Goal: Information Seeking & Learning: Learn about a topic

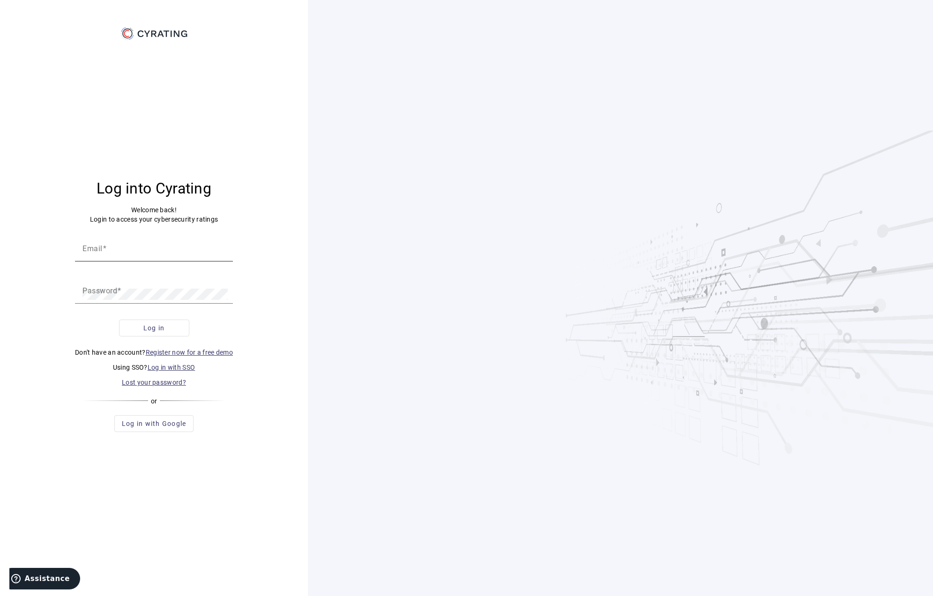
click at [182, 251] on input "Email" at bounding box center [153, 251] width 143 height 11
paste input "[PERSON_NAME][EMAIL_ADDRESS][DOMAIN_NAME]"
type input "[PERSON_NAME][EMAIL_ADDRESS][DOMAIN_NAME]"
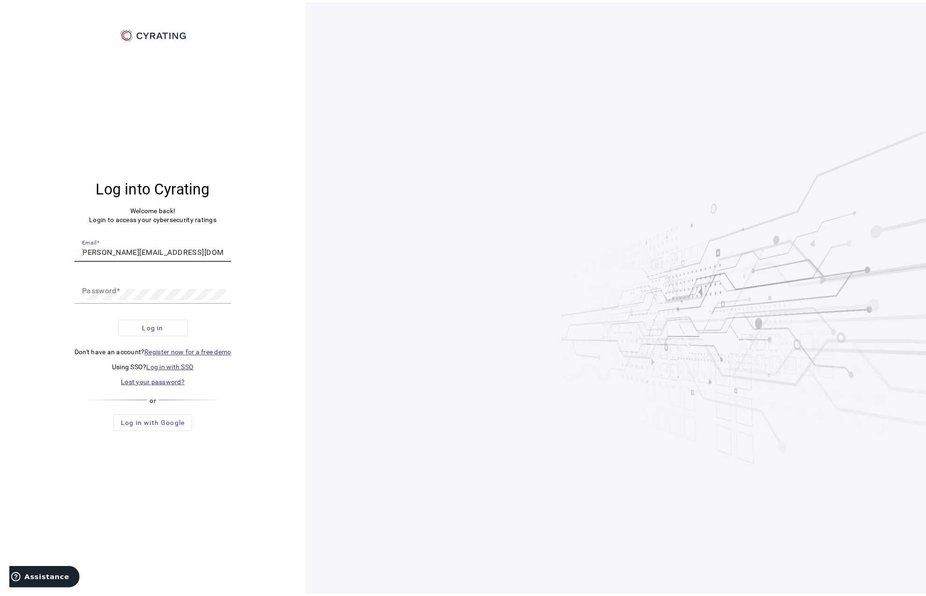
scroll to position [0, 0]
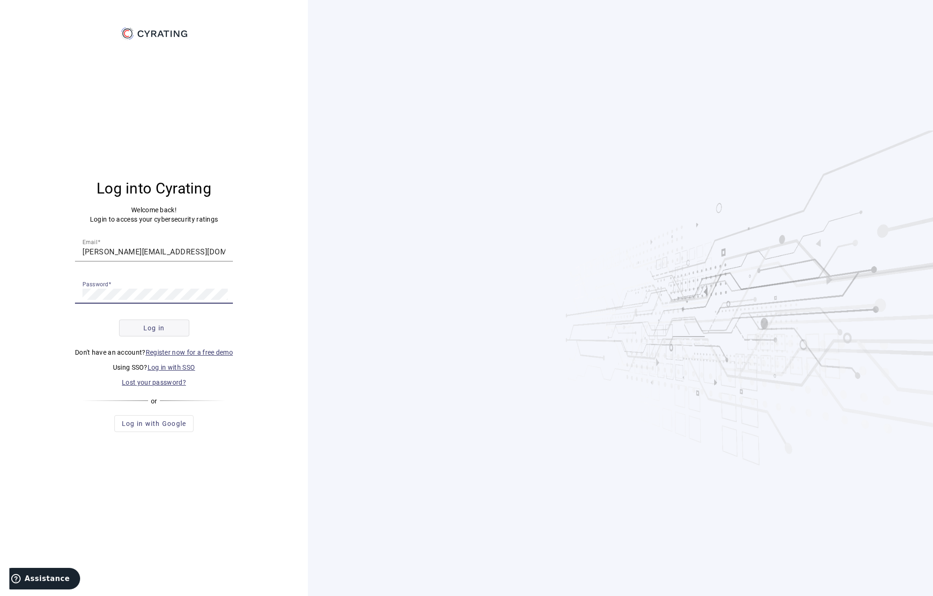
click at [159, 324] on span "Log in" at bounding box center [154, 327] width 22 height 9
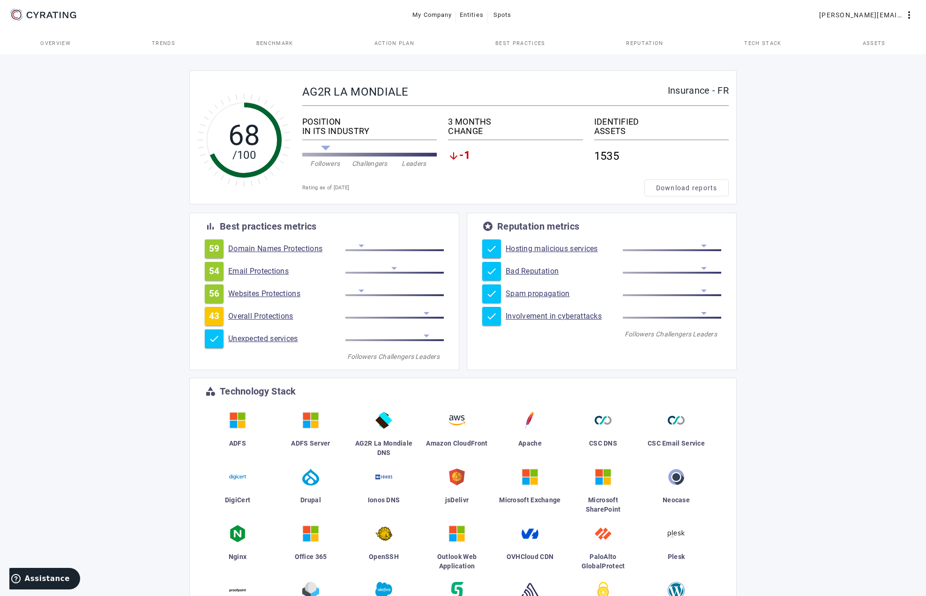
click at [556, 317] on link "Involvement in cyberattacks" at bounding box center [564, 316] width 117 height 9
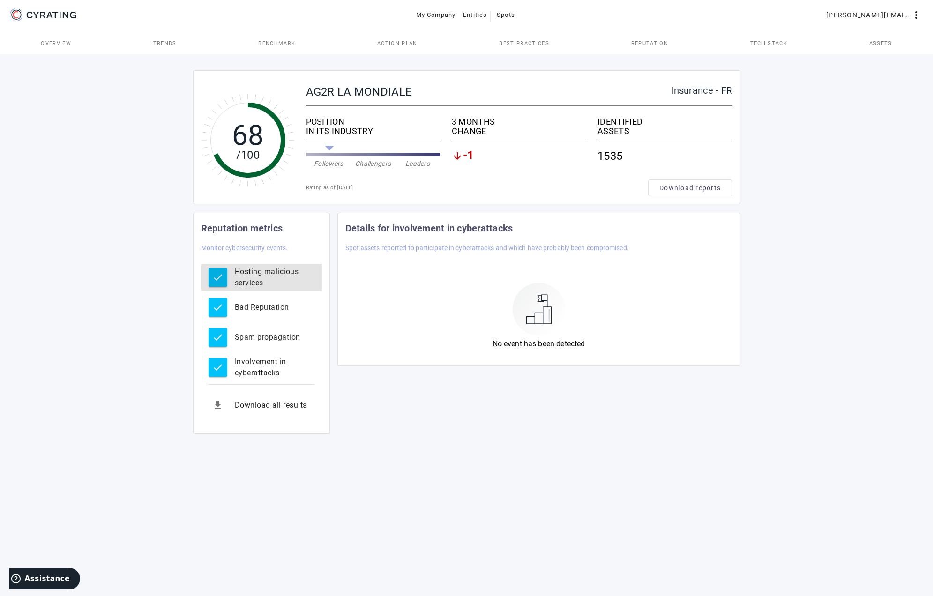
click at [260, 277] on div "Hosting malicious services" at bounding box center [275, 277] width 80 height 22
click at [241, 312] on div "Bad Reputation" at bounding box center [275, 307] width 80 height 11
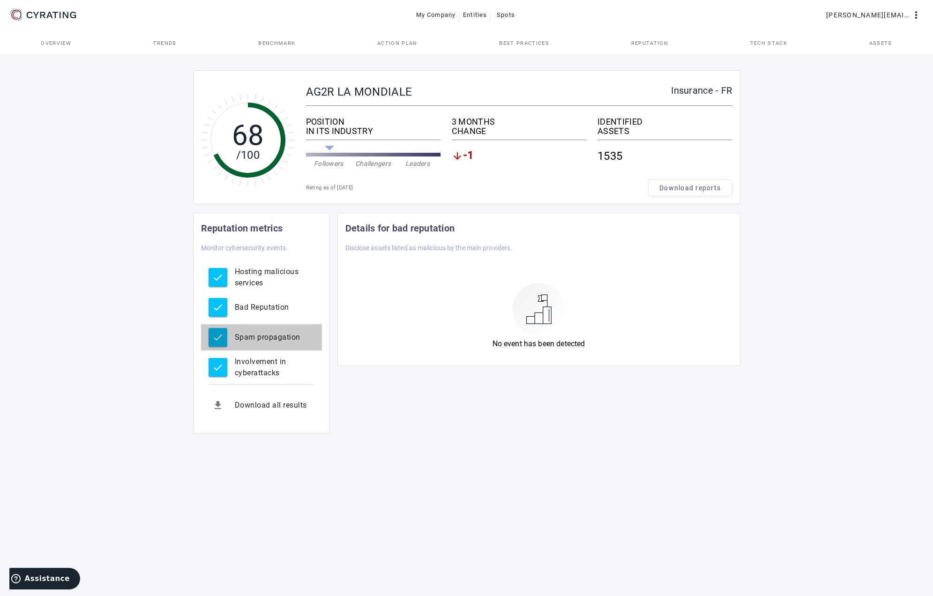
click at [255, 339] on div "Spam propagation" at bounding box center [275, 337] width 80 height 11
click at [249, 370] on div "Involvement in cyberattacks" at bounding box center [275, 367] width 80 height 22
drag, startPoint x: 102, startPoint y: 95, endPoint x: 112, endPoint y: 112, distance: 19.1
click at [252, 133] on tspan "68" at bounding box center [247, 135] width 32 height 33
click at [45, 41] on span "Overview" at bounding box center [56, 43] width 30 height 5
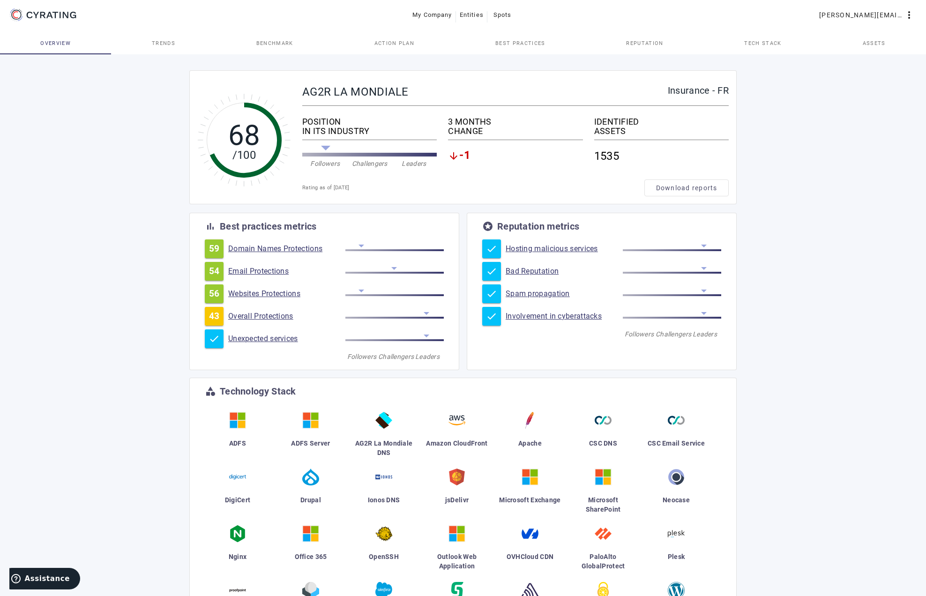
click at [268, 314] on link "Overall Protections" at bounding box center [286, 316] width 117 height 9
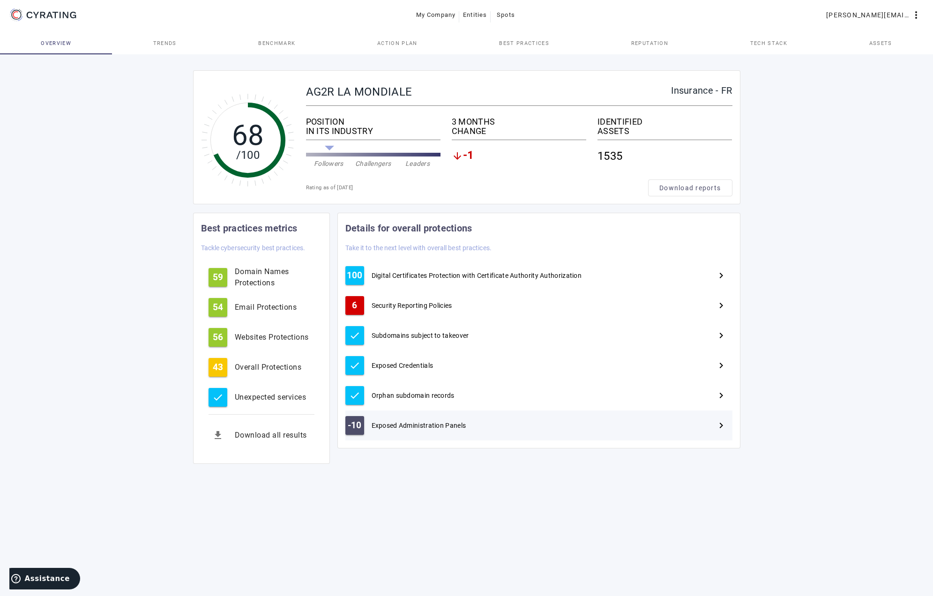
click at [434, 427] on span "Exposed Administration Panels" at bounding box center [419, 425] width 95 height 9
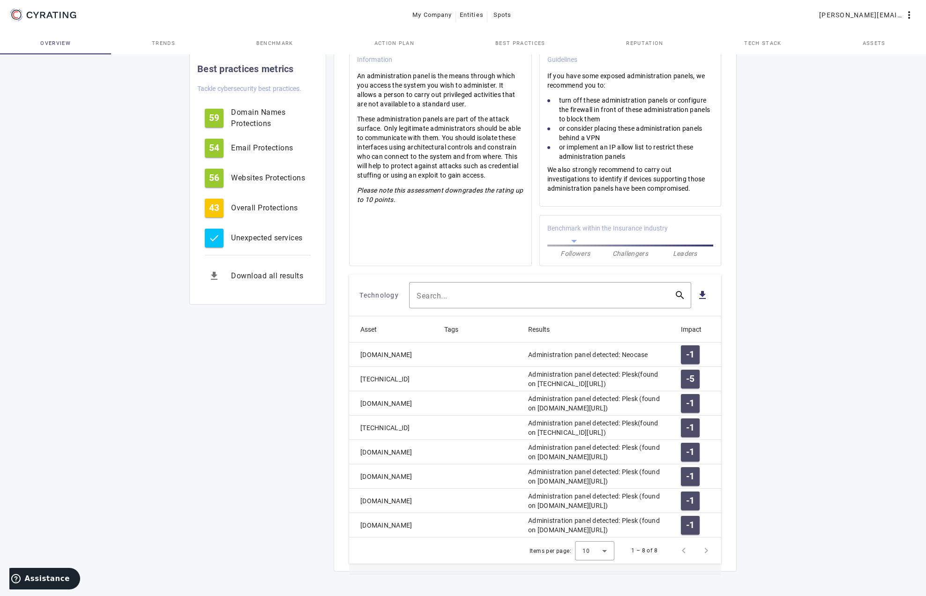
scroll to position [258, 0]
click at [265, 151] on div "Email Protections" at bounding box center [271, 147] width 80 height 11
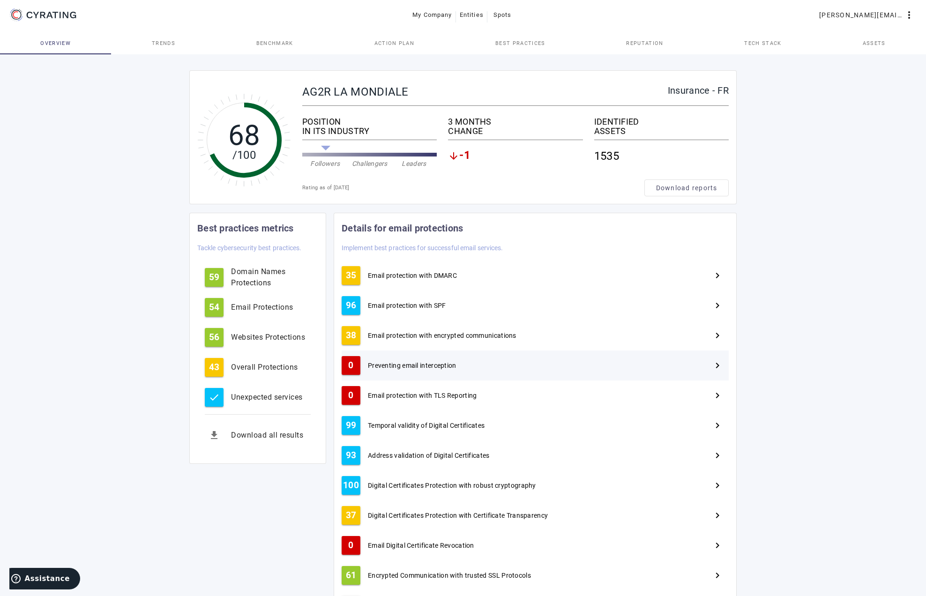
click at [439, 359] on div "0 Preventing email interception navigate_next" at bounding box center [535, 365] width 387 height 30
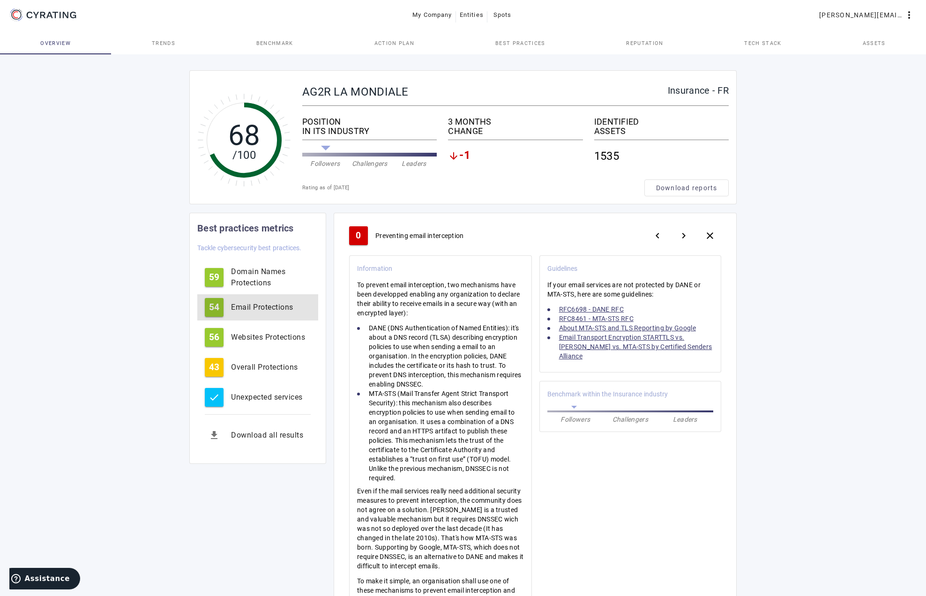
click at [243, 305] on div "Email Protections" at bounding box center [271, 307] width 80 height 11
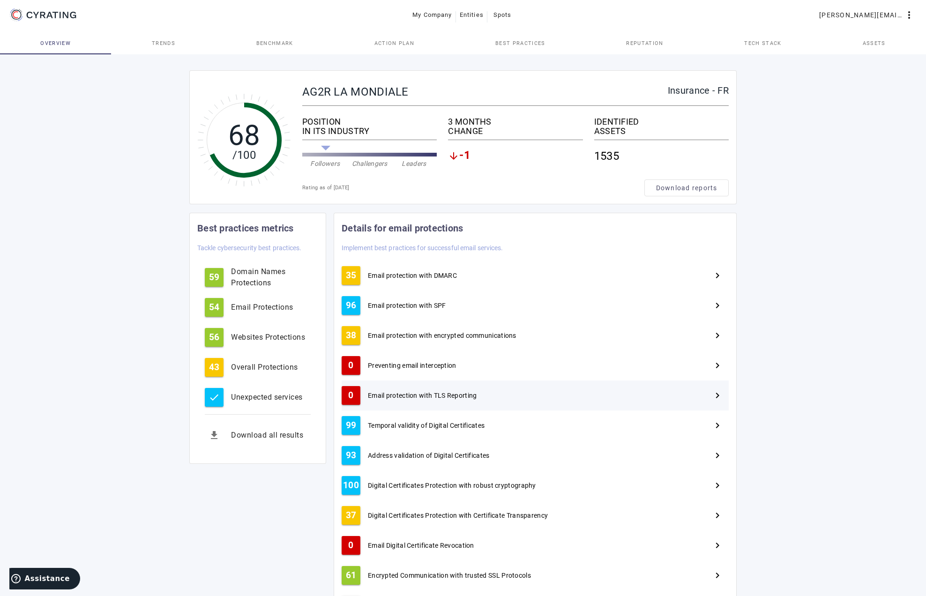
click at [405, 395] on span "Email protection with TLS Reporting" at bounding box center [422, 395] width 109 height 9
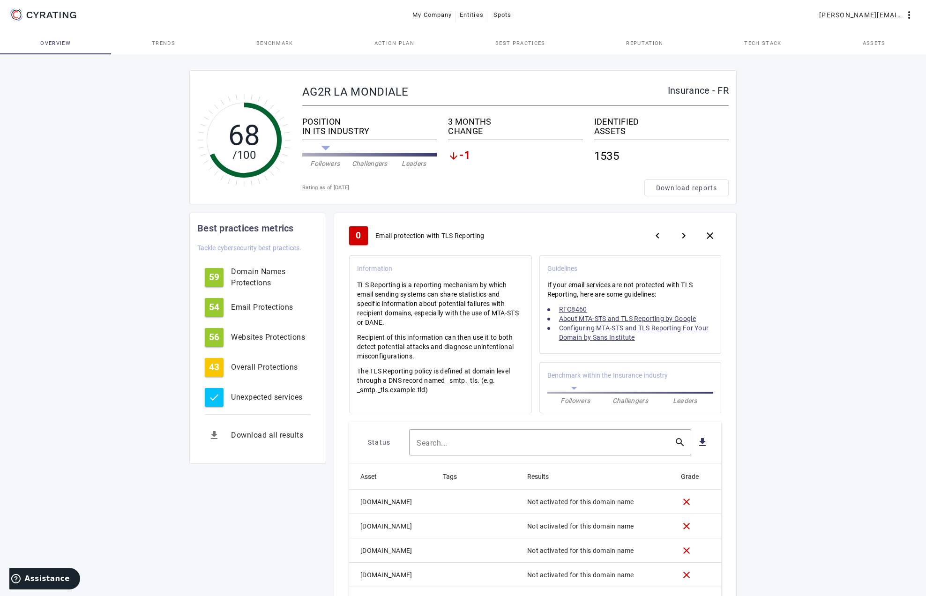
click at [614, 334] on link "Configuring MTA-STS and TLS Reporting For Your Domain by Sans Institute" at bounding box center [634, 332] width 150 height 17
